Goal: Navigation & Orientation: Find specific page/section

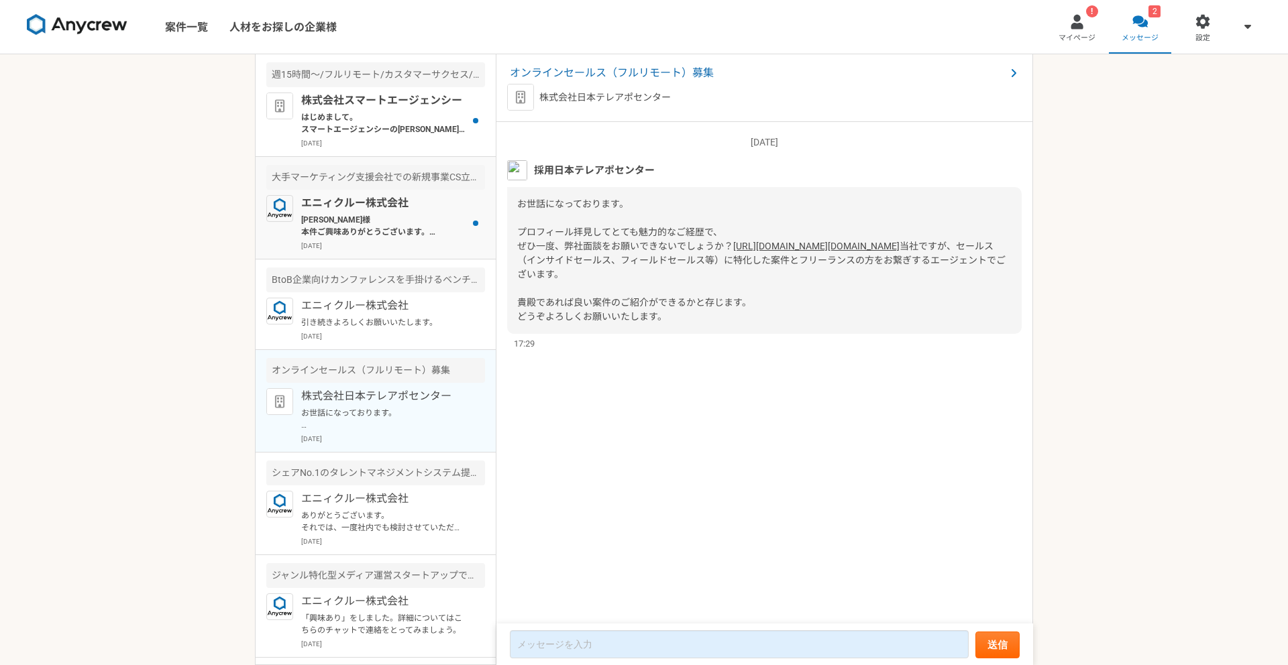
click at [389, 246] on p "[DATE]" at bounding box center [393, 246] width 184 height 10
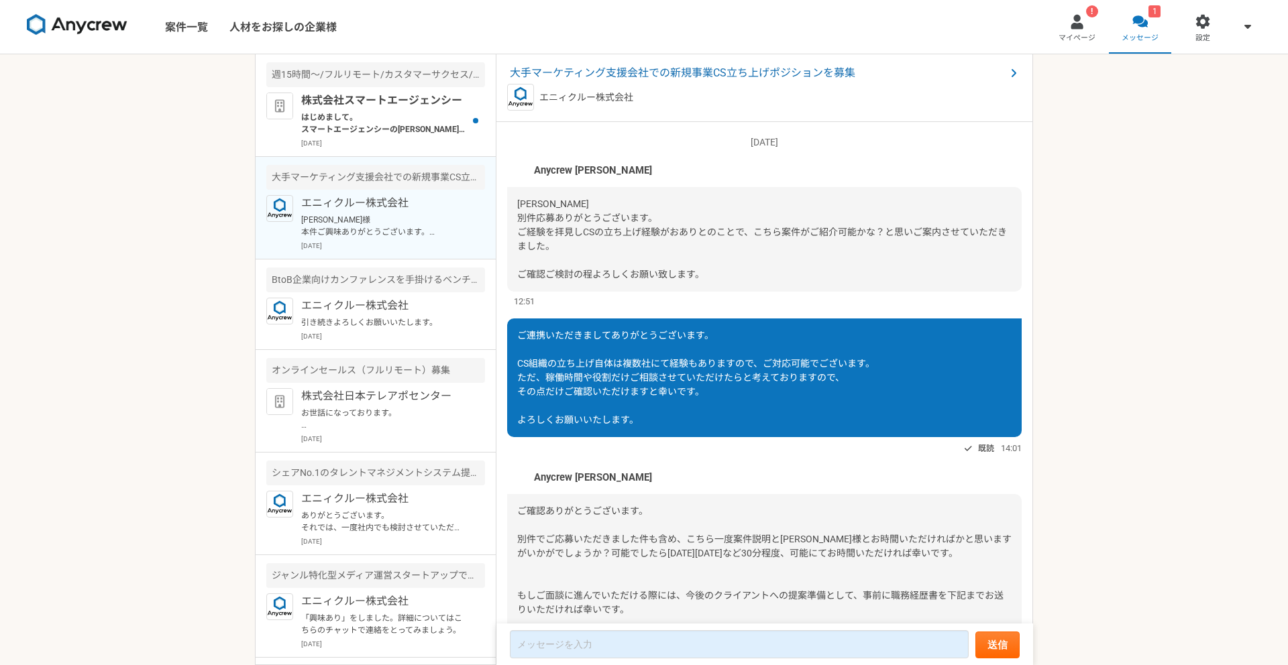
scroll to position [832, 0]
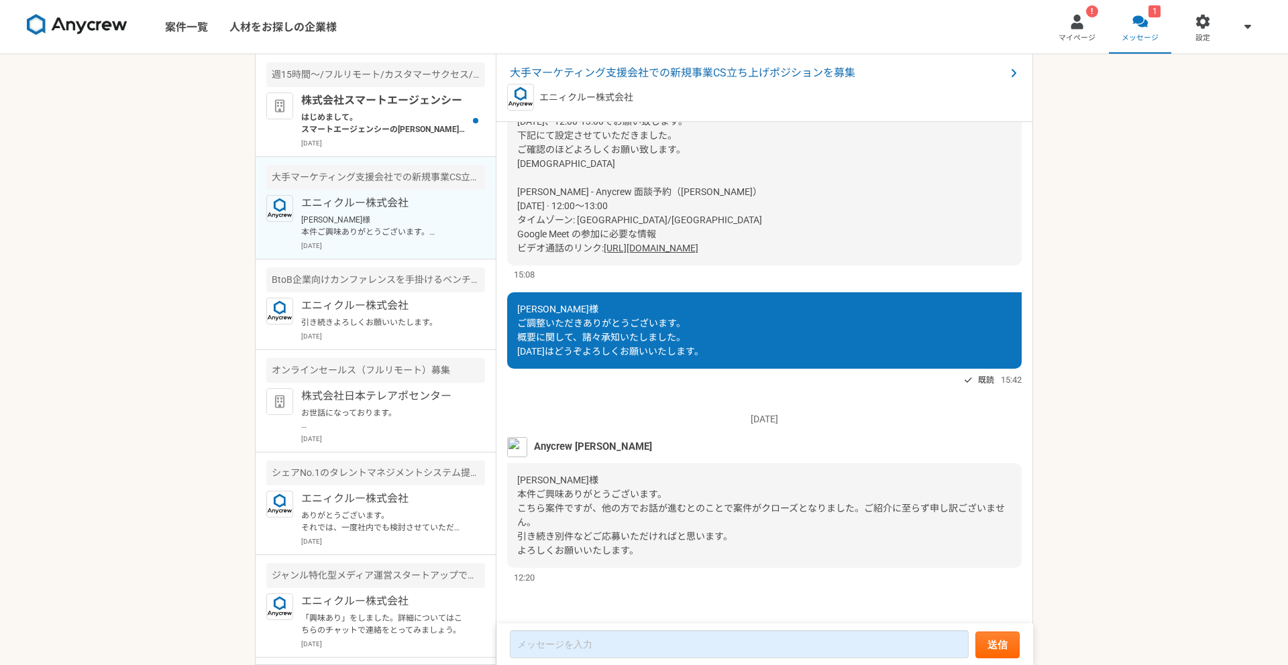
click at [390, 243] on p "[DATE]" at bounding box center [393, 246] width 184 height 10
click at [203, 29] on link "案件一覧" at bounding box center [186, 27] width 64 height 54
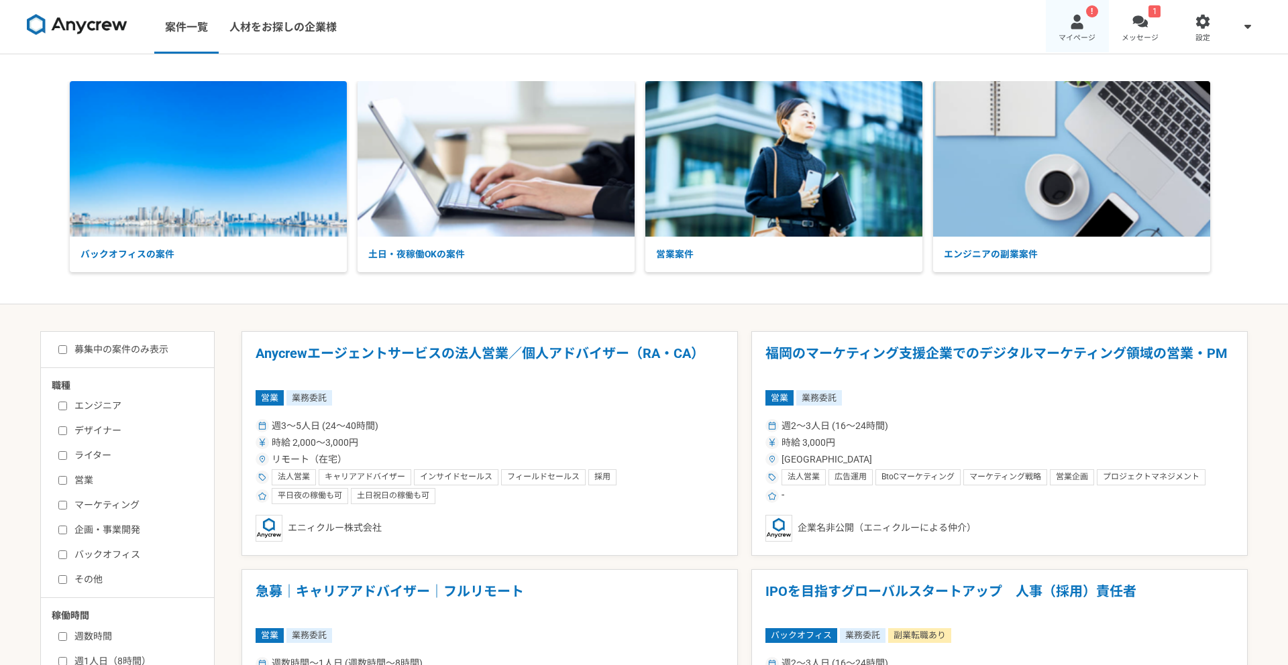
click at [1087, 30] on link "! マイページ" at bounding box center [1077, 27] width 63 height 54
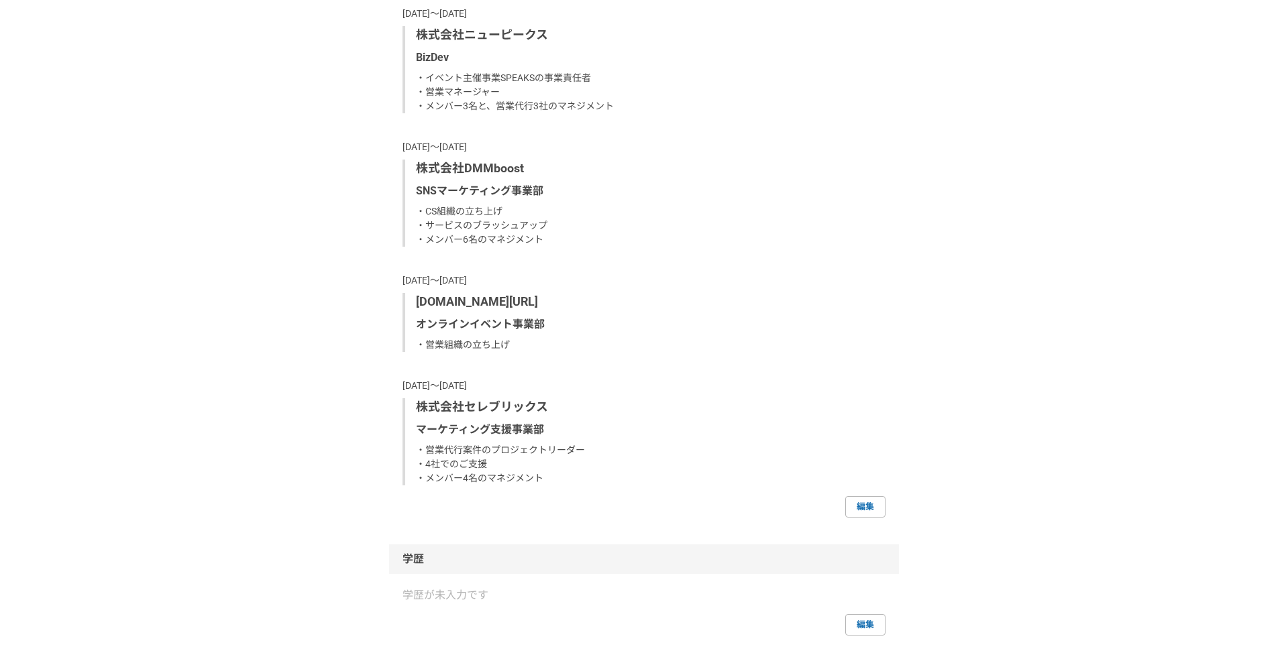
scroll to position [1008, 0]
